Goal: Information Seeking & Learning: Learn about a topic

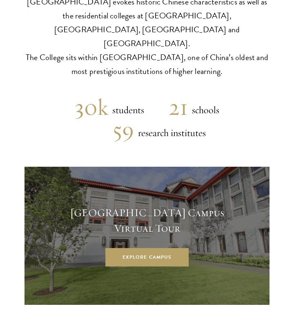
click at [34, 79] on div "Schwarzman College at Tsinghua University Designed by Robert A.M. Stern Archite…" at bounding box center [147, 287] width 294 height 768
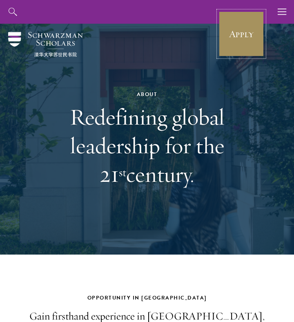
click at [253, 24] on link "Apply" at bounding box center [241, 34] width 46 height 46
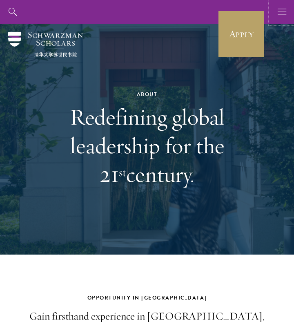
click at [285, 14] on icon "button" at bounding box center [282, 12] width 9 height 24
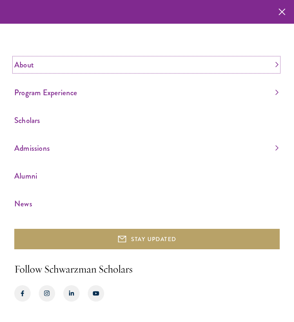
click at [24, 67] on link "About" at bounding box center [146, 64] width 264 height 13
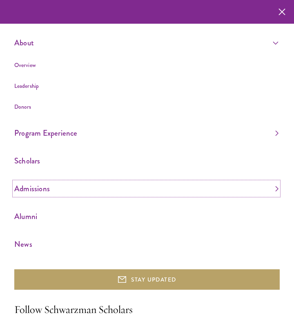
click at [38, 188] on link "Admissions" at bounding box center [146, 188] width 264 height 13
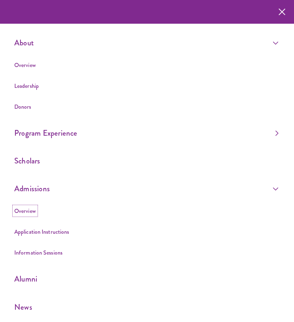
click at [30, 208] on link "Overview" at bounding box center [25, 211] width 22 height 8
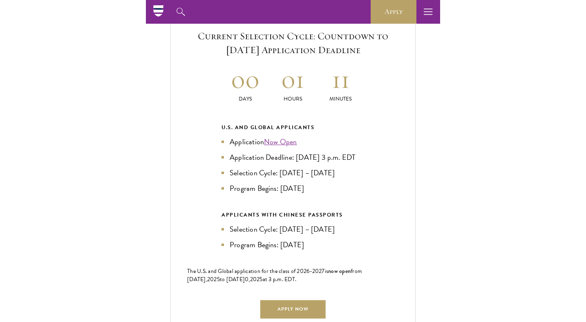
scroll to position [1572, 0]
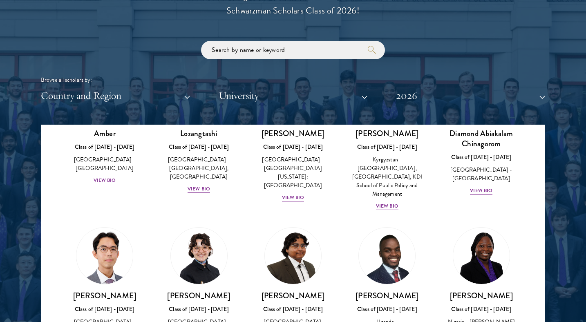
scroll to position [102, 0]
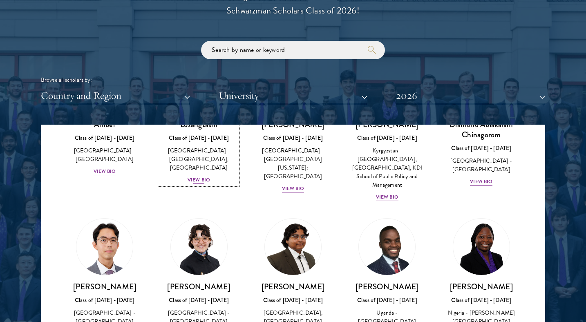
click at [205, 178] on div "View Bio" at bounding box center [198, 180] width 22 height 8
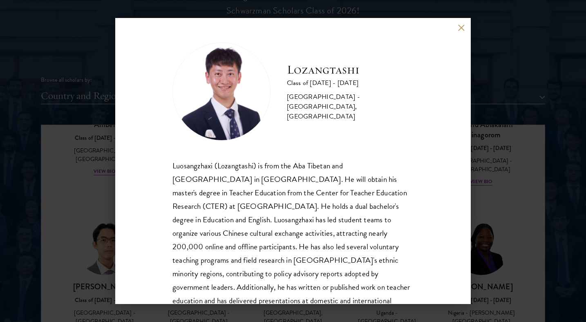
scroll to position [28, 0]
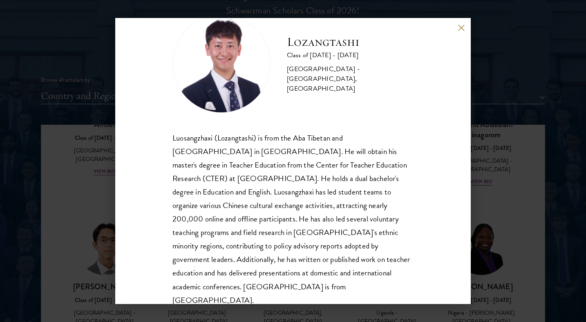
click at [462, 32] on div "Lozangtashi Class of 2025 - 2026 China - South-Central Minzu University, Beijin…" at bounding box center [292, 161] width 355 height 286
click at [462, 27] on button at bounding box center [460, 27] width 7 height 7
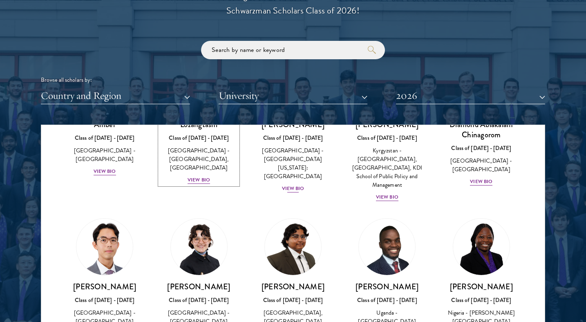
scroll to position [33, 0]
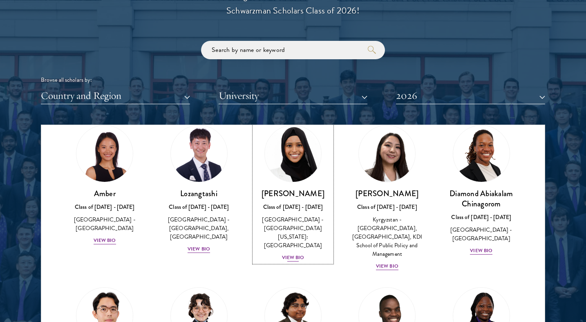
click at [298, 253] on div "Samia Abdi Class of 2025 - 2026 United States of America - University of Minnes…" at bounding box center [293, 225] width 78 height 74
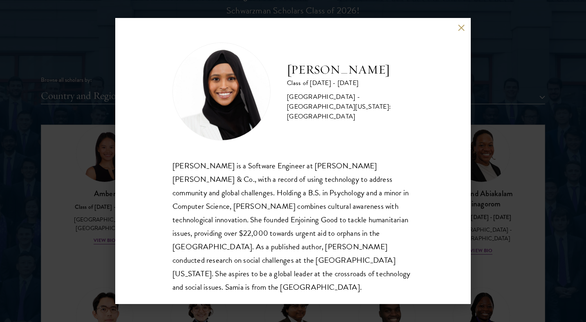
click at [495, 180] on div "Samia Abdi Class of 2025 - 2026 United States of America - University of Minnes…" at bounding box center [293, 161] width 586 height 322
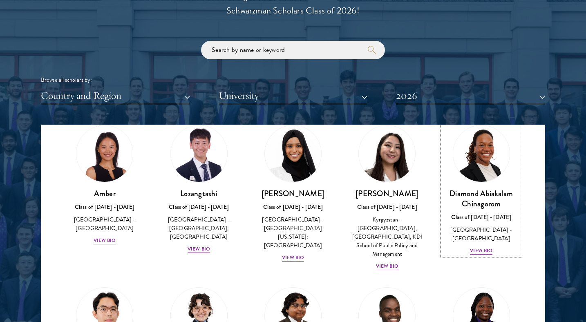
click at [480, 182] on link "Diamond Abiakalam Chinagorom Class of 2025 - 2026 Nigeria - Mount Holyoke Colle…" at bounding box center [481, 190] width 78 height 130
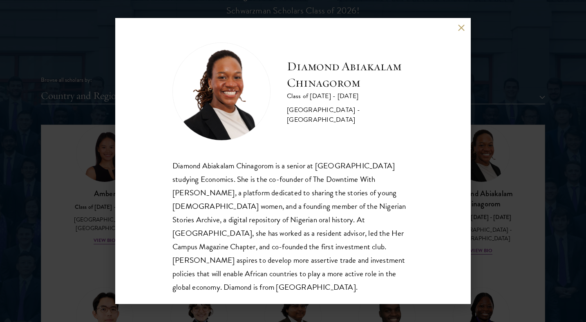
click at [523, 267] on div "Diamond Abiakalam Chinagorom Class of 2025 - 2026 Nigeria - Mount Holyoke Colle…" at bounding box center [293, 161] width 586 height 322
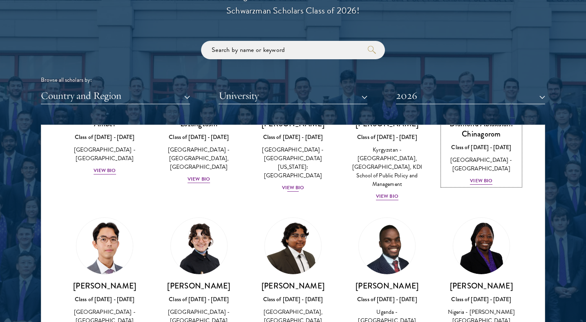
scroll to position [145, 0]
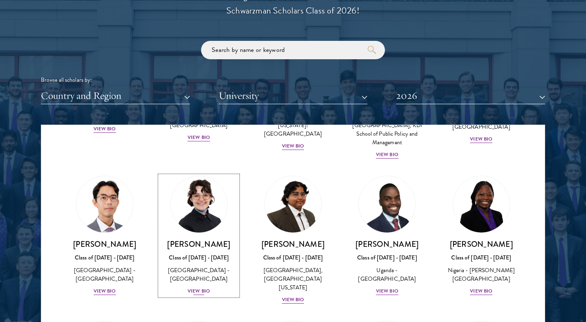
click at [194, 287] on div "View Bio" at bounding box center [198, 291] width 22 height 8
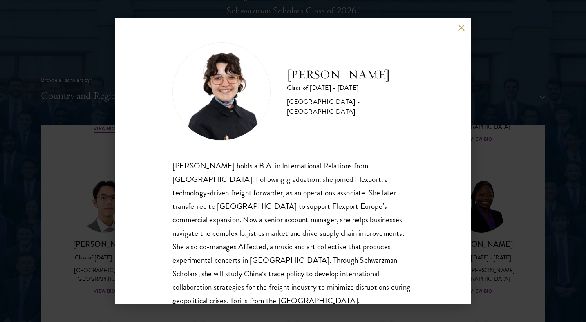
click at [497, 166] on div "Victoria Agostini Class of 2025 - 2026 United States of America - Pomona Colleg…" at bounding box center [293, 161] width 586 height 322
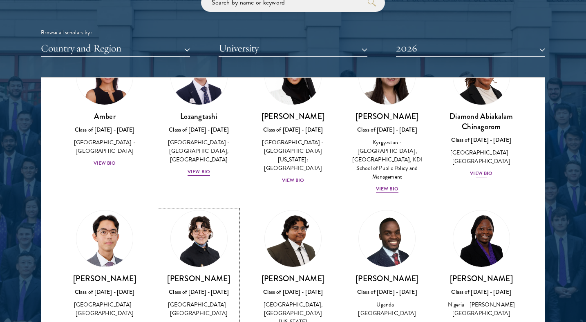
scroll to position [241, 0]
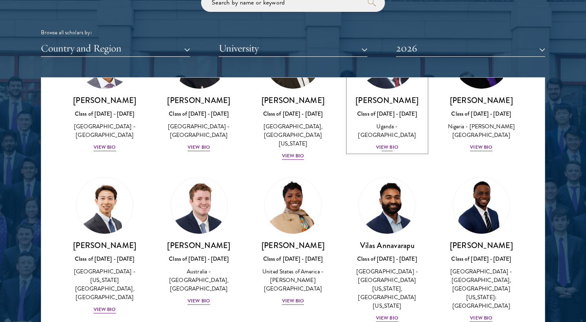
click at [394, 146] on div "View Bio" at bounding box center [387, 147] width 22 height 8
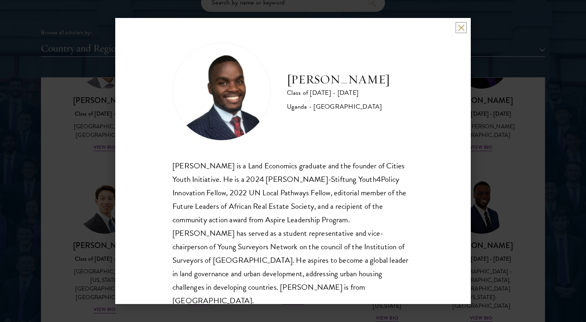
click at [460, 25] on button at bounding box center [460, 27] width 7 height 7
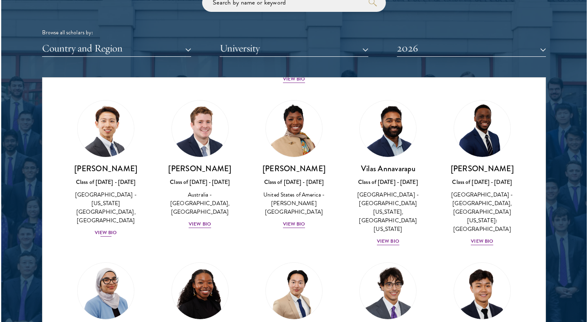
scroll to position [318, 0]
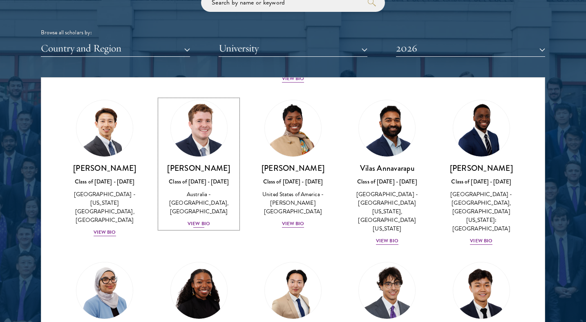
click at [195, 220] on div "View Bio" at bounding box center [198, 224] width 22 height 8
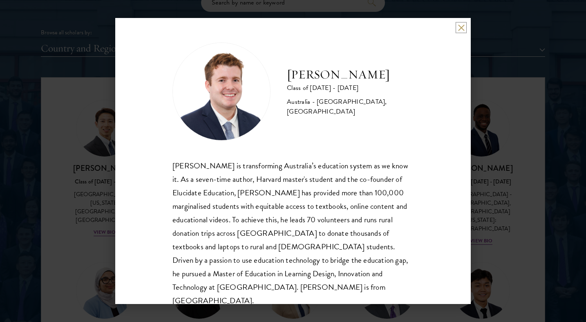
click at [462, 28] on button at bounding box center [460, 27] width 7 height 7
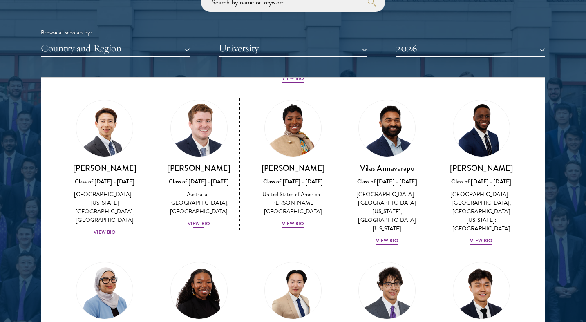
click at [206, 220] on div "View Bio" at bounding box center [198, 224] width 22 height 8
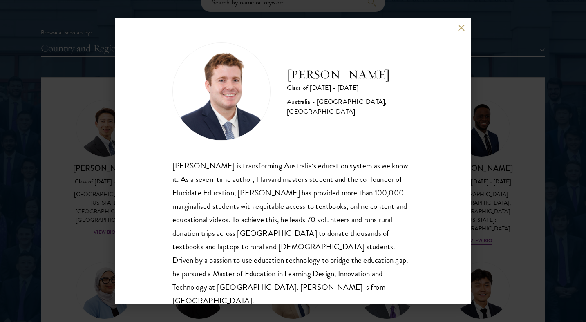
drag, startPoint x: 174, startPoint y: 165, endPoint x: 232, endPoint y: 286, distance: 134.2
click at [232, 286] on div "Jack Anderson is transforming Australia’s education system as we know it. As a …" at bounding box center [292, 233] width 241 height 149
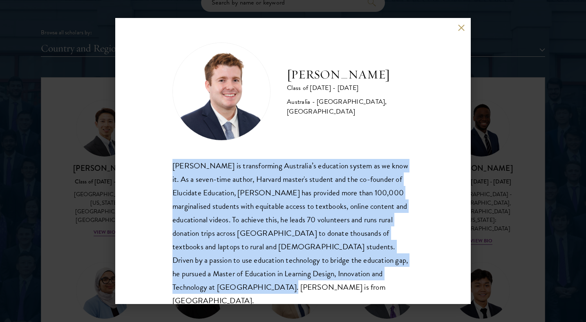
copy div "Jack Anderson is transforming Australia’s education system as we know it. As a …"
drag, startPoint x: 208, startPoint y: 281, endPoint x: 163, endPoint y: 165, distance: 123.6
click at [163, 165] on div "Jack Anderson Class of 2025 - 2026 Australia - University of Western Australia,…" at bounding box center [292, 161] width 355 height 286
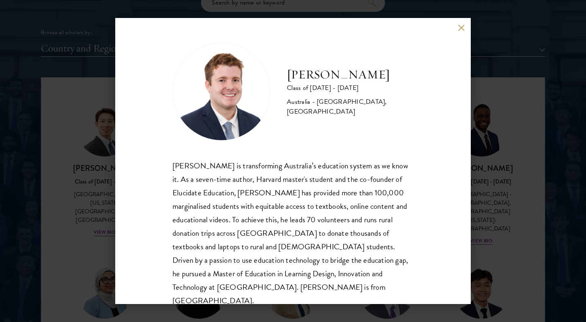
click at [466, 23] on div "Jack Anderson Class of 2025 - 2026 Australia - University of Western Australia,…" at bounding box center [292, 161] width 355 height 286
click at [460, 24] on button at bounding box center [460, 27] width 7 height 7
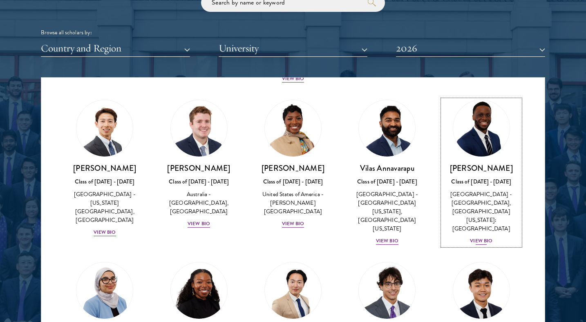
click at [478, 237] on div "View Bio" at bounding box center [481, 241] width 22 height 8
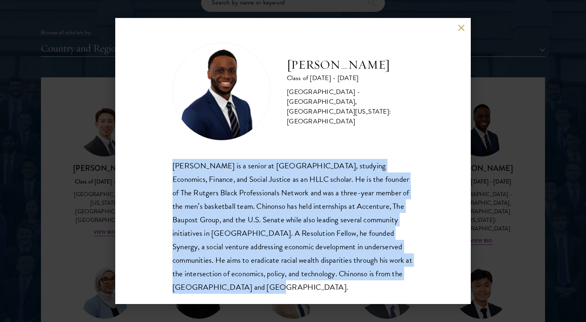
copy div "Chinonso Anyanwu is a senior at Rutgers University-Newark, studying Economics, …"
drag, startPoint x: 234, startPoint y: 287, endPoint x: 161, endPoint y: 164, distance: 142.8
click at [161, 164] on div "Chinonso Anyanwu Class of 2025 - 2026 United States of America - Rutgers, The S…" at bounding box center [292, 161] width 355 height 286
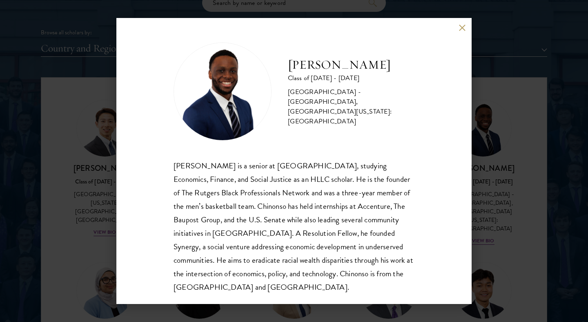
click at [467, 22] on div "Chinonso Anyanwu Class of 2025 - 2026 United States of America - Rutgers, The S…" at bounding box center [293, 161] width 355 height 286
click at [462, 29] on button at bounding box center [462, 27] width 7 height 7
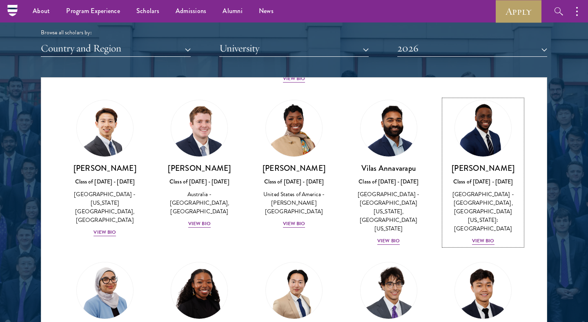
scroll to position [445, 0]
